Goal: Go to known website: Access a specific website the user already knows

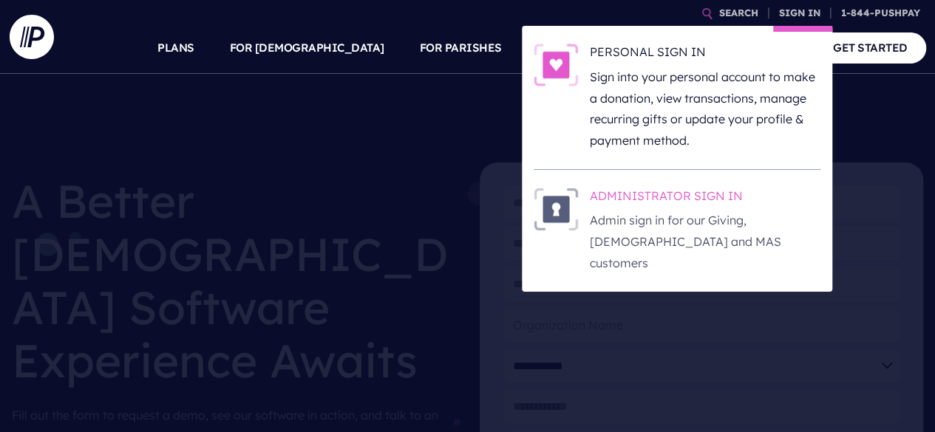
drag, startPoint x: 645, startPoint y: 211, endPoint x: 662, endPoint y: 206, distance: 17.6
click at [645, 211] on p "Admin sign in for our Giving, [DEMOGRAPHIC_DATA] and MAS customers" at bounding box center [705, 242] width 231 height 64
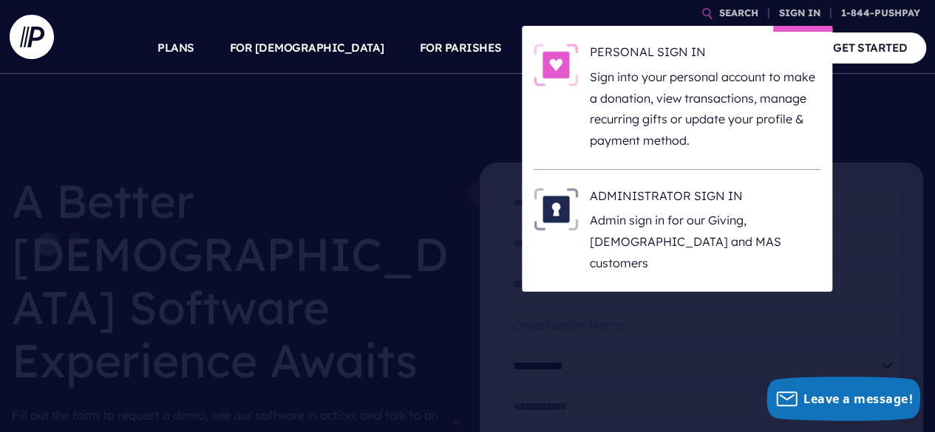
drag, startPoint x: 661, startPoint y: 155, endPoint x: 656, endPoint y: 166, distance: 11.3
click at [660, 156] on li "PERSONAL SIGN IN Sign into your personal account to make a donation, view trans…" at bounding box center [677, 98] width 287 height 144
click at [798, 13] on link "SIGN IN" at bounding box center [799, 13] width 53 height 26
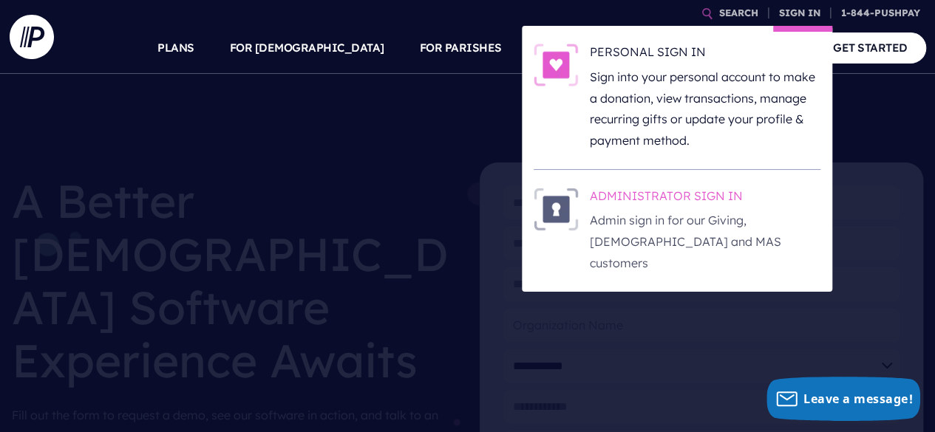
click at [732, 215] on p "Admin sign in for our Giving, [DEMOGRAPHIC_DATA] and MAS customers" at bounding box center [705, 242] width 231 height 64
